Goal: Task Accomplishment & Management: Complete application form

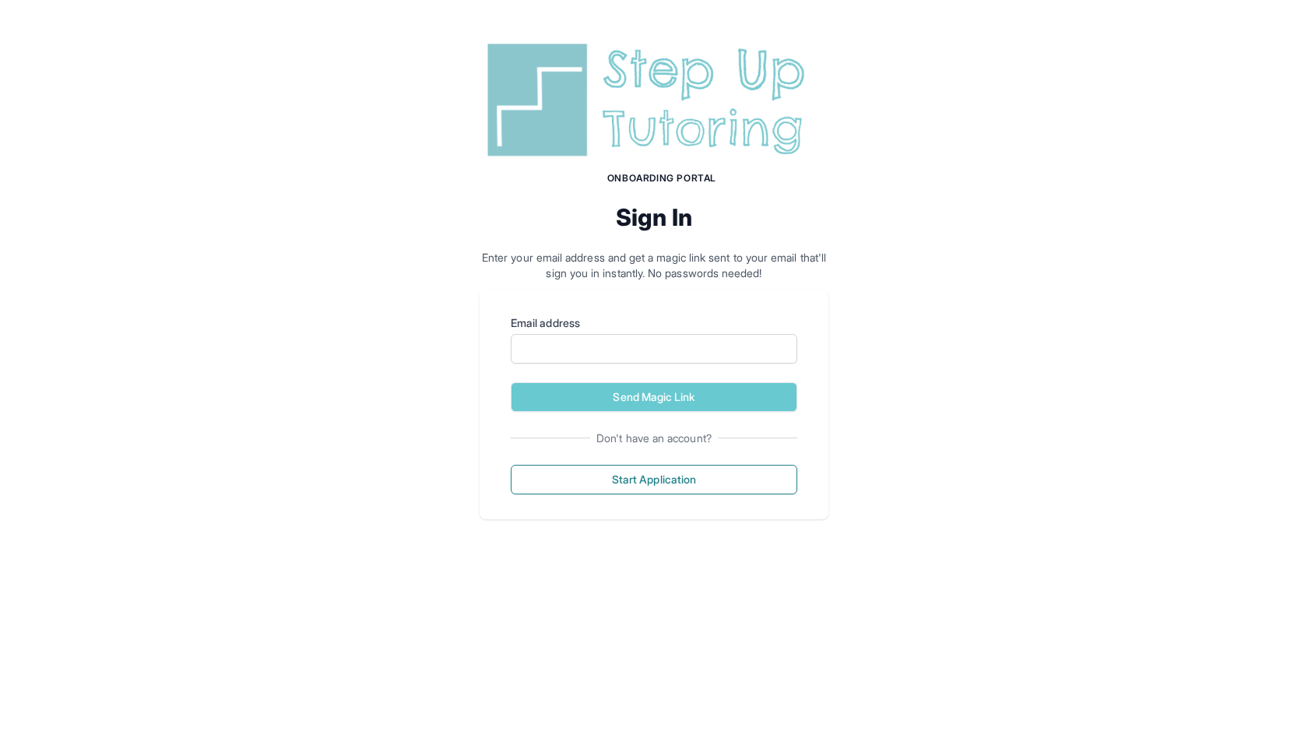
click at [581, 333] on div "Email address" at bounding box center [654, 339] width 287 height 48
click at [573, 356] on input "Email address" at bounding box center [654, 349] width 287 height 30
type input "**********"
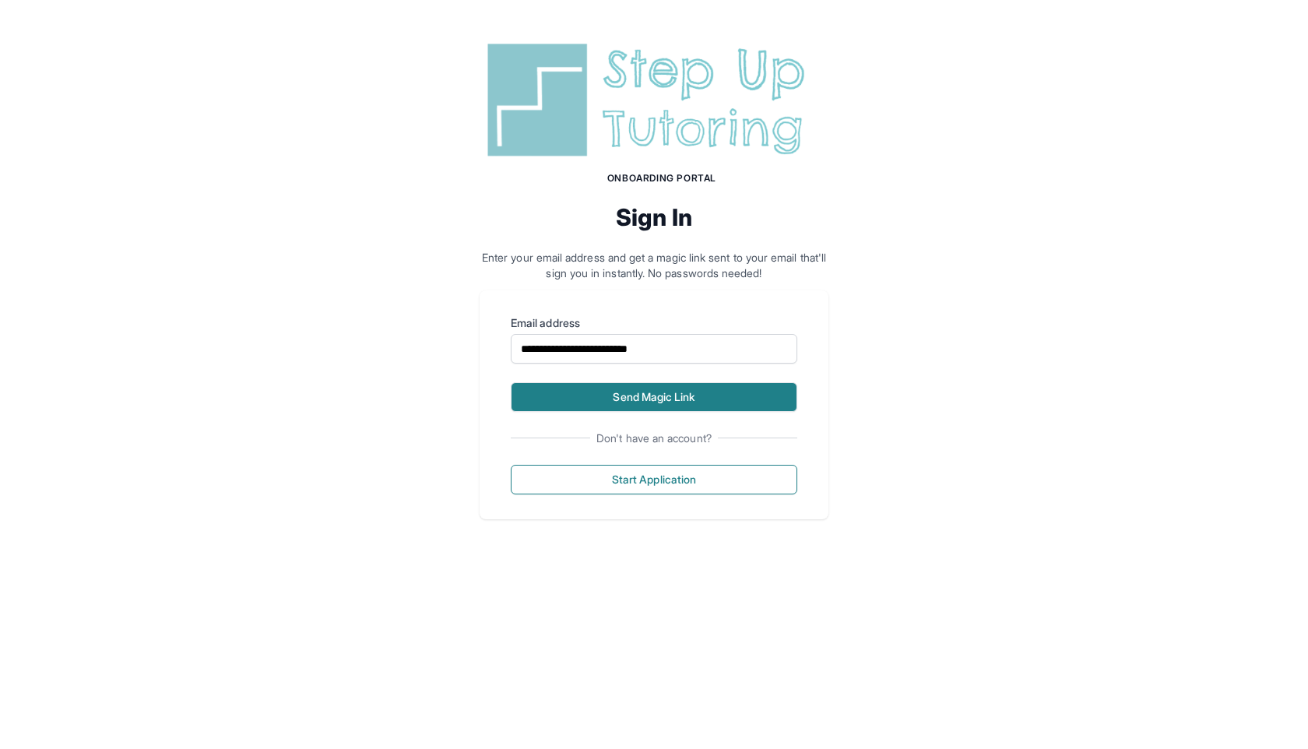
click at [677, 401] on button "Send Magic Link" at bounding box center [654, 397] width 287 height 30
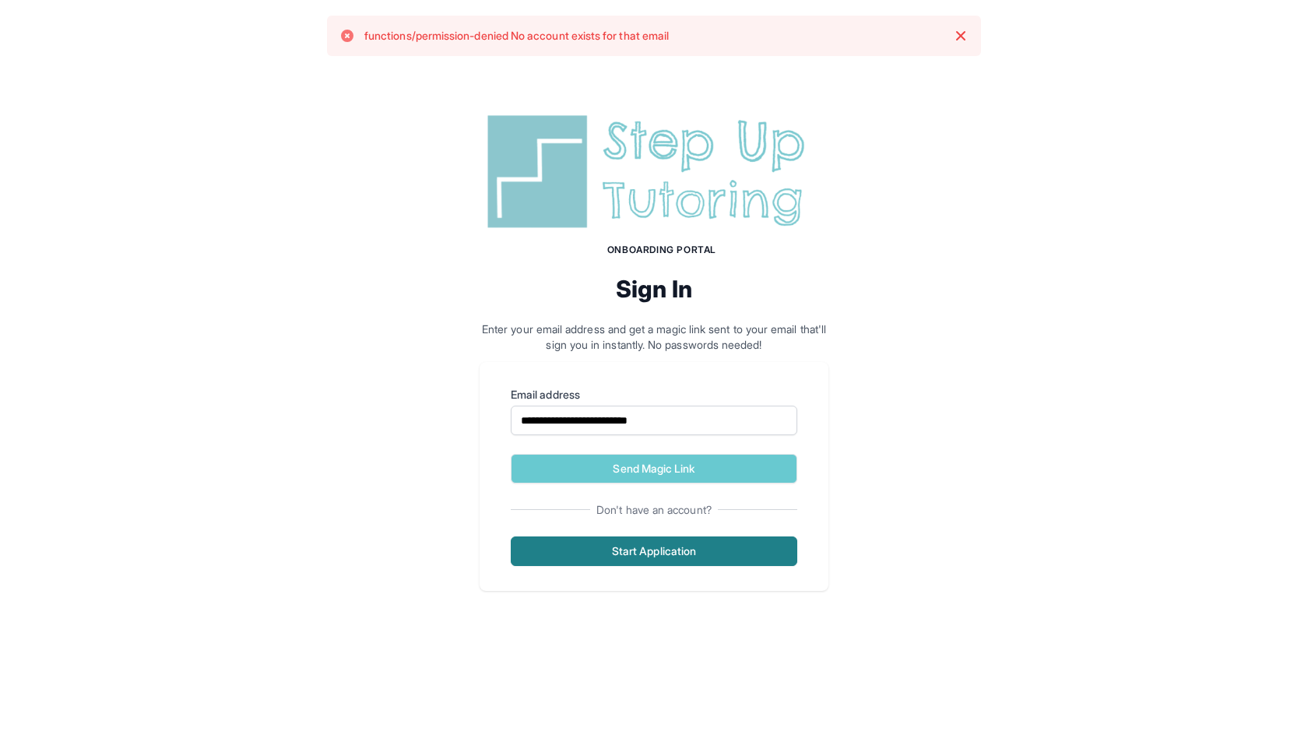
click at [681, 542] on button "Start Application" at bounding box center [654, 552] width 287 height 30
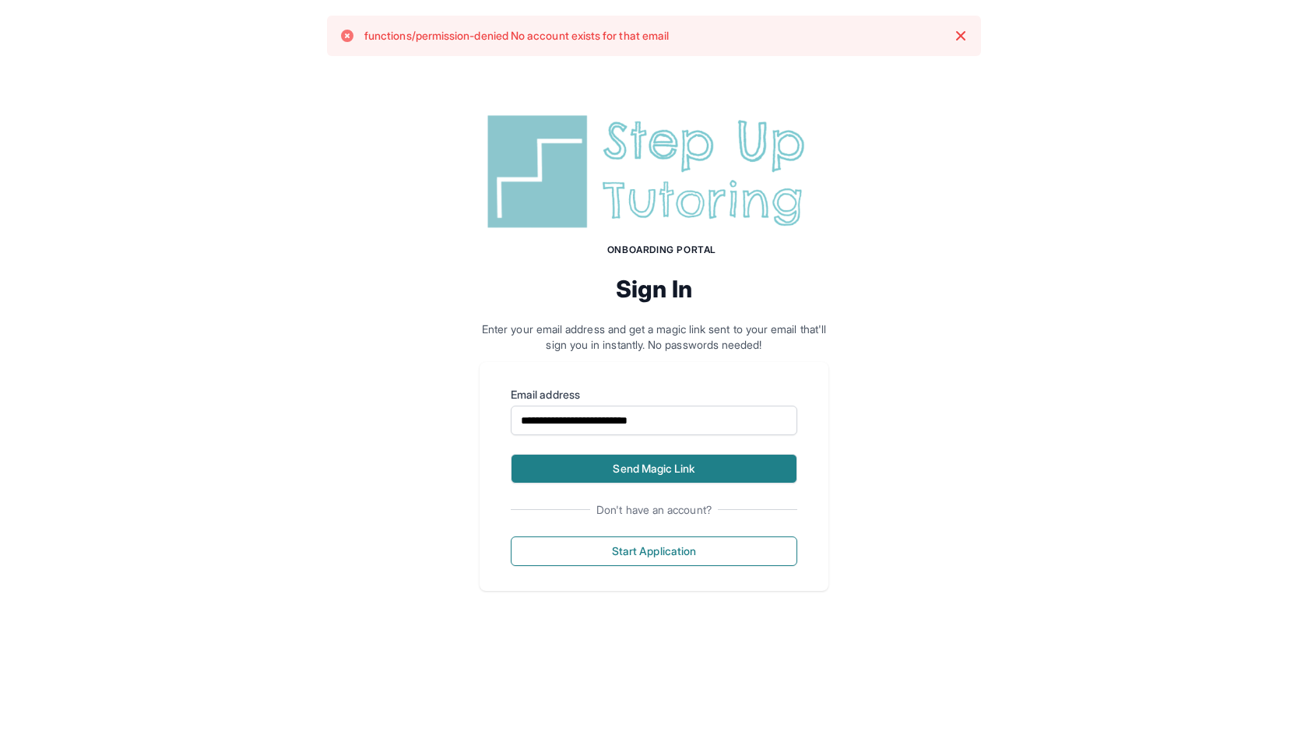
click at [700, 478] on button "Send Magic Link" at bounding box center [654, 469] width 287 height 30
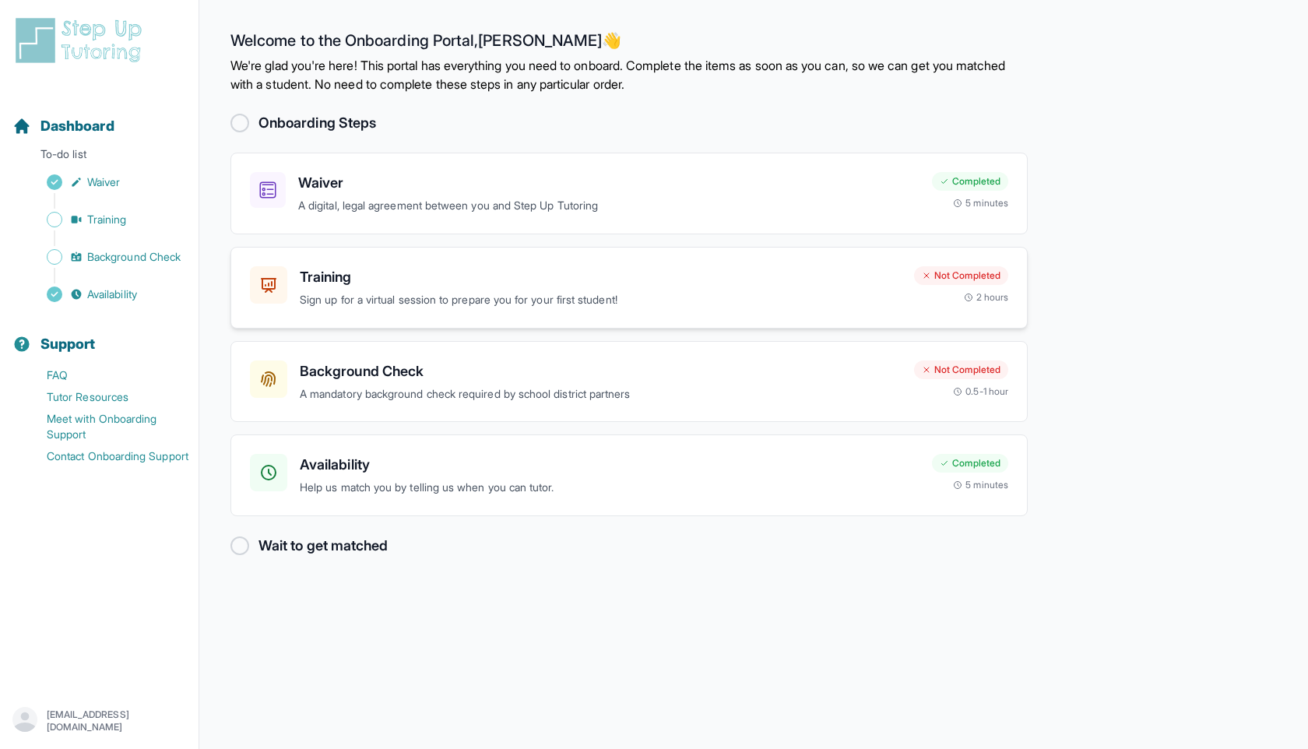
click at [475, 264] on div "Training Sign up for a virtual session to prepare you for your first student! N…" at bounding box center [629, 288] width 797 height 82
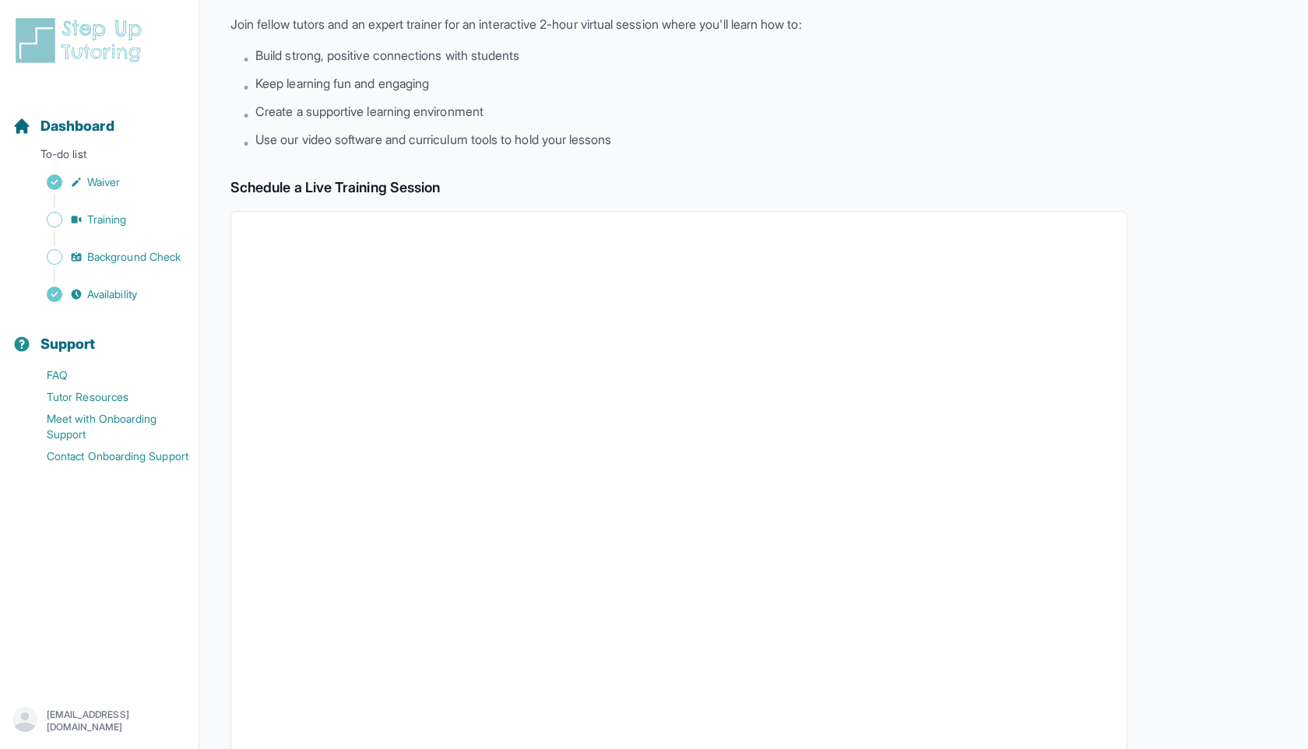
scroll to position [93, 0]
click at [93, 255] on span "Background Check" at bounding box center [133, 257] width 93 height 16
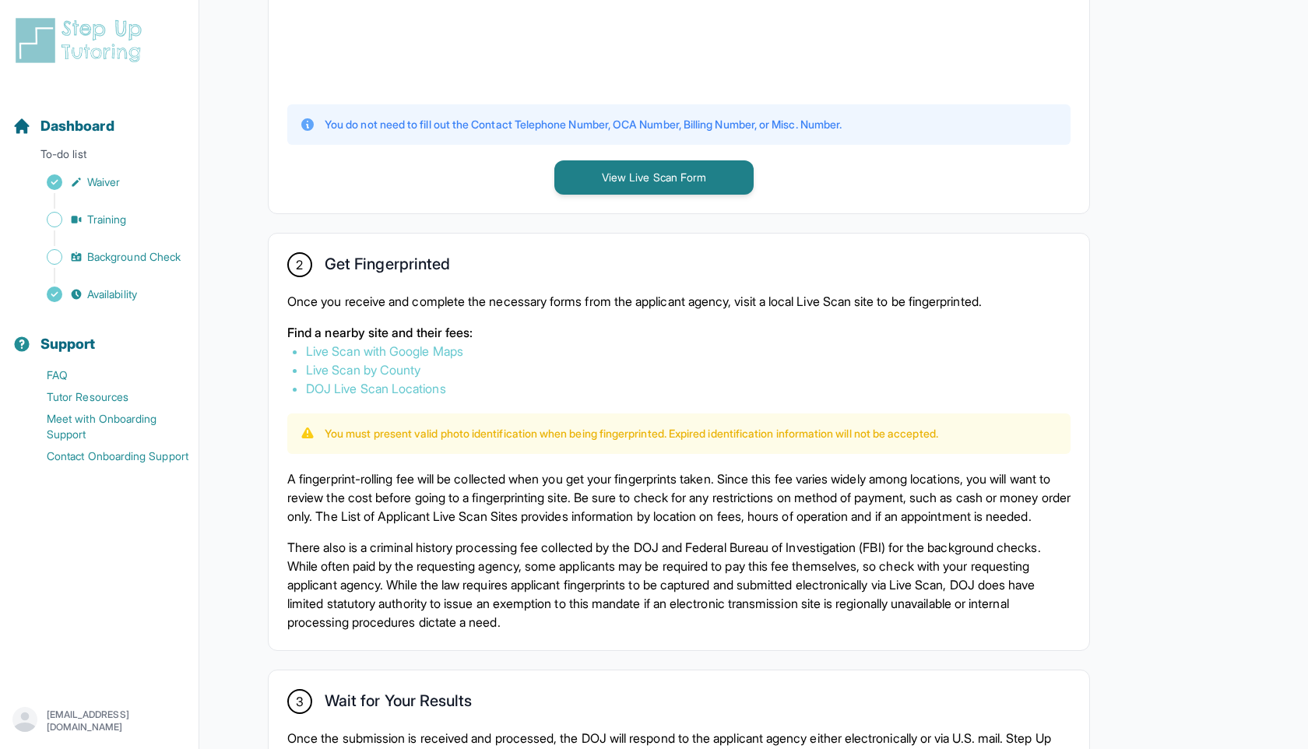
scroll to position [668, 0]
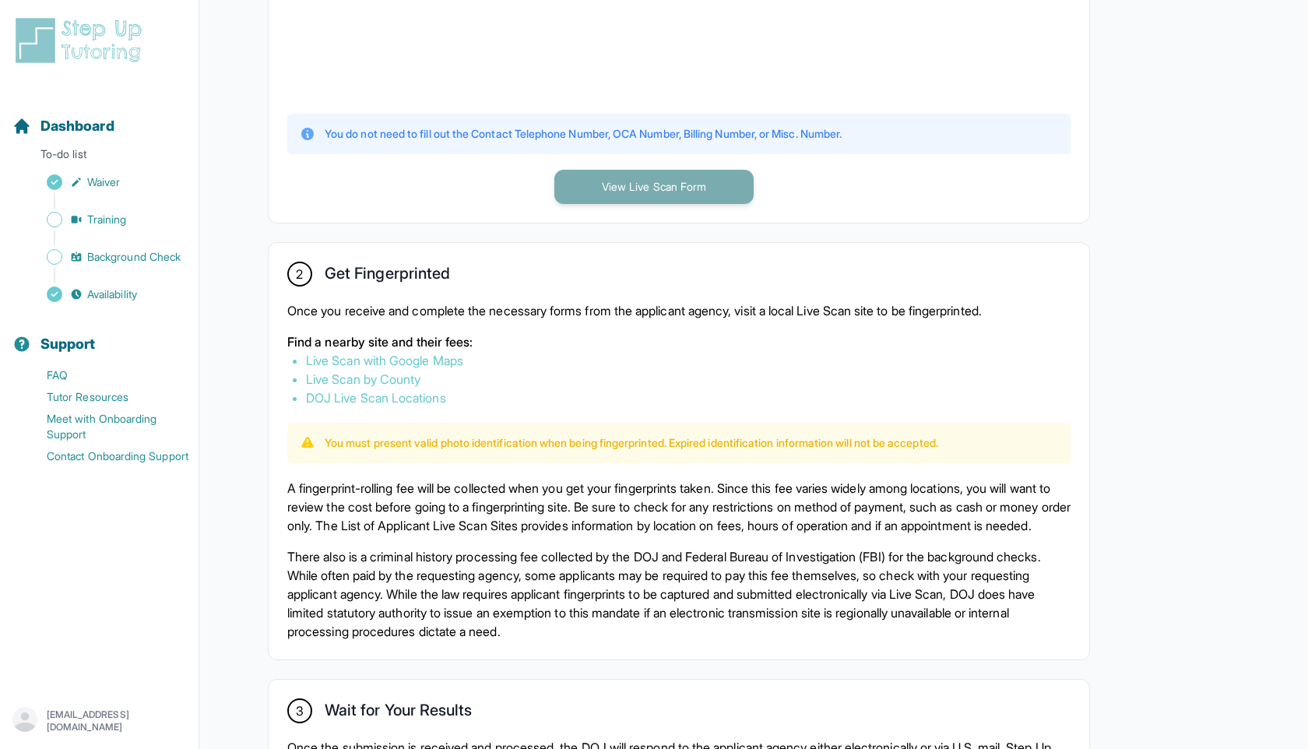
click at [604, 181] on button "View Live Scan Form" at bounding box center [653, 187] width 199 height 34
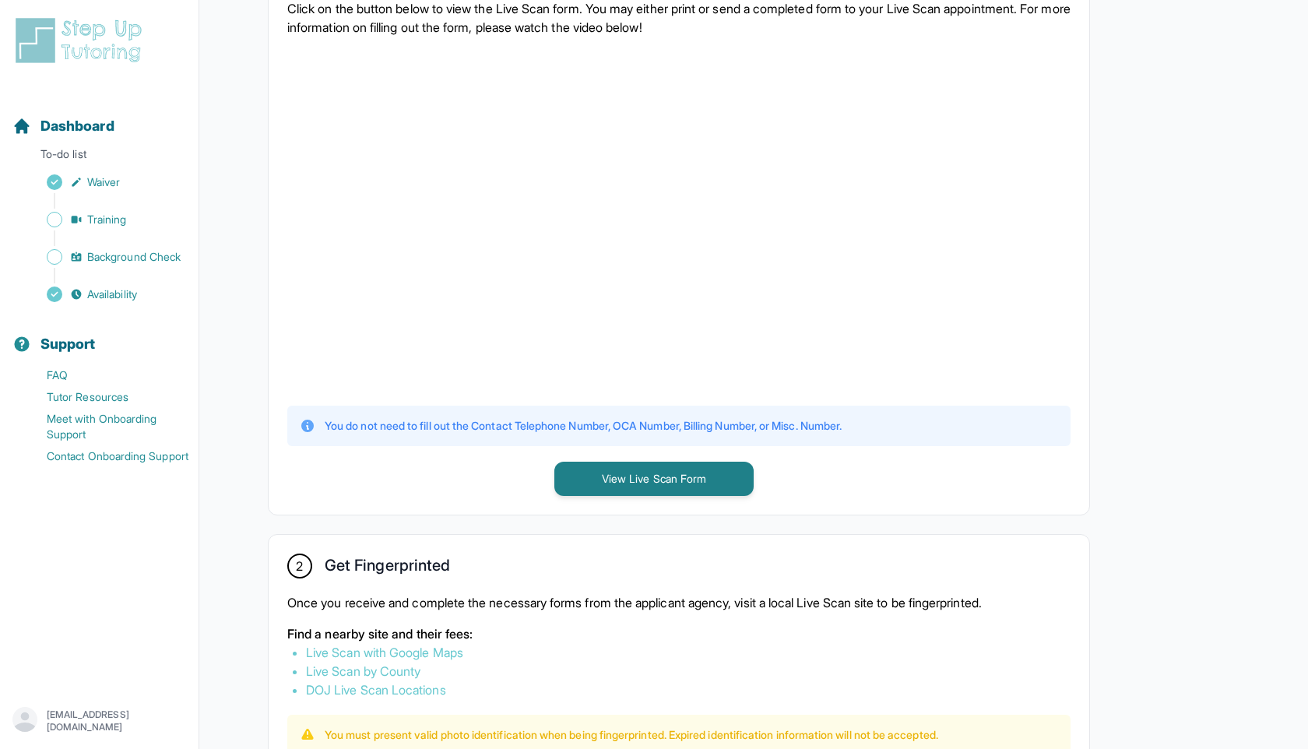
scroll to position [424, 0]
